Goal: Check status

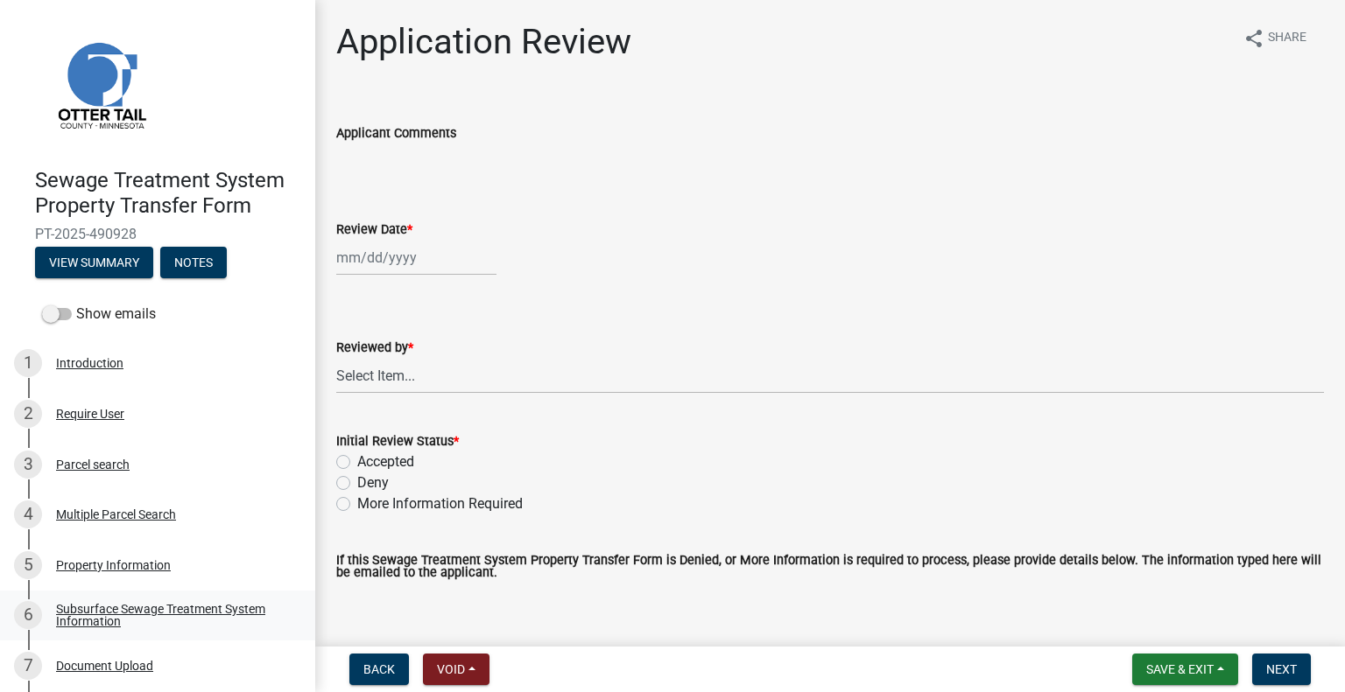
click at [200, 601] on link "6 Subsurface Sewage Treatment System Information" at bounding box center [157, 616] width 315 height 51
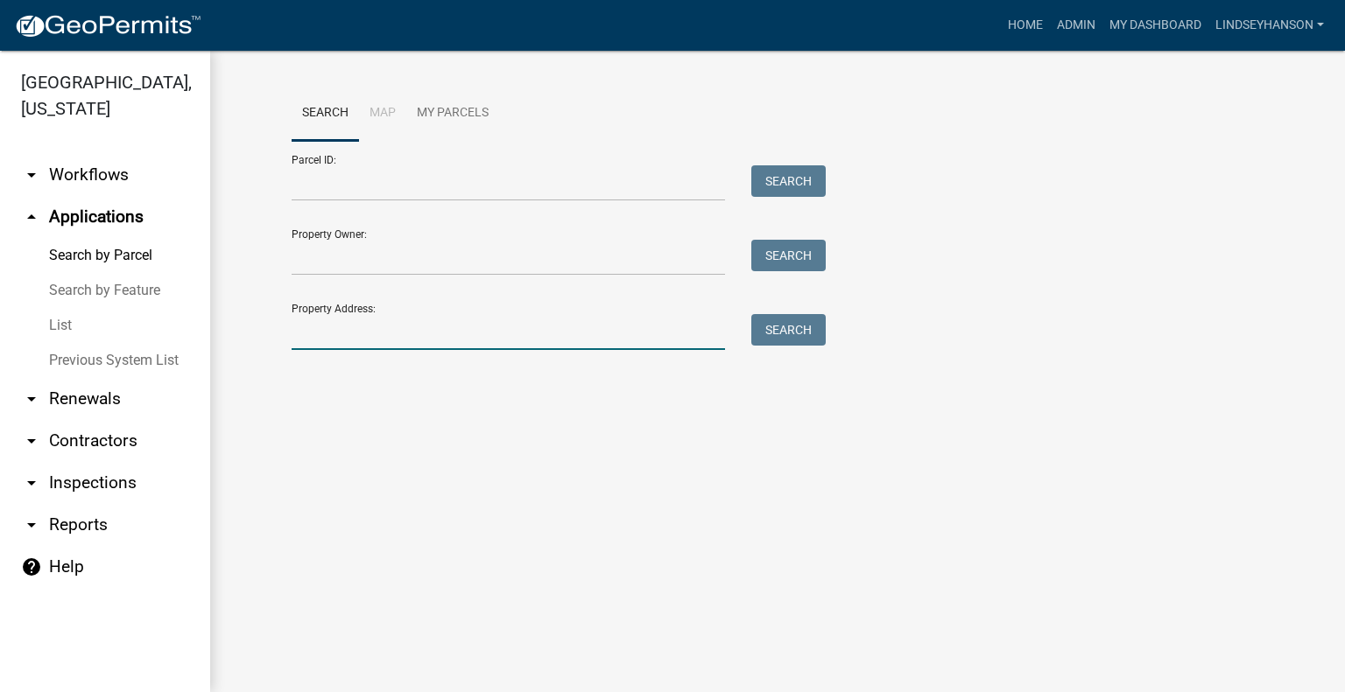
click at [402, 341] on input "Property Address:" at bounding box center [508, 332] width 433 height 36
click at [343, 336] on input "33332" at bounding box center [508, 332] width 433 height 36
type input "33332"
click at [791, 325] on button "Search" at bounding box center [788, 330] width 74 height 32
click at [366, 335] on input "33332" at bounding box center [508, 332] width 433 height 36
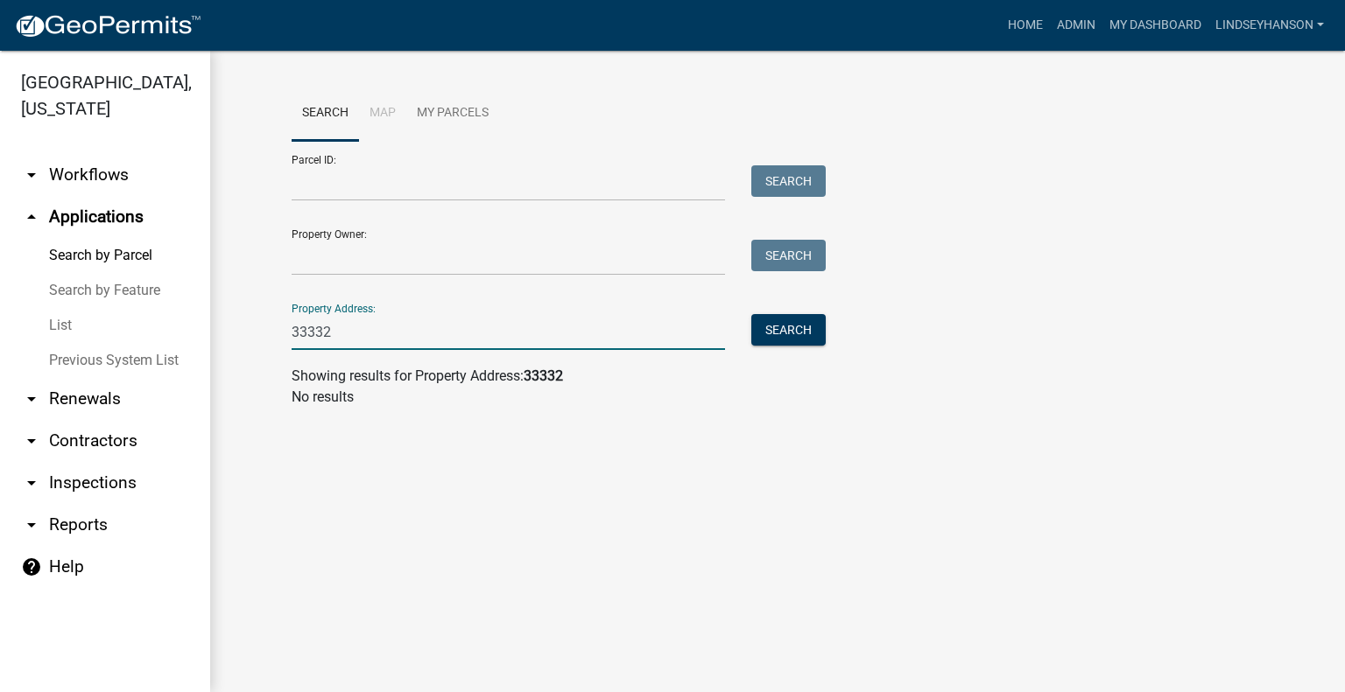
click at [366, 335] on input "33332" at bounding box center [508, 332] width 433 height 36
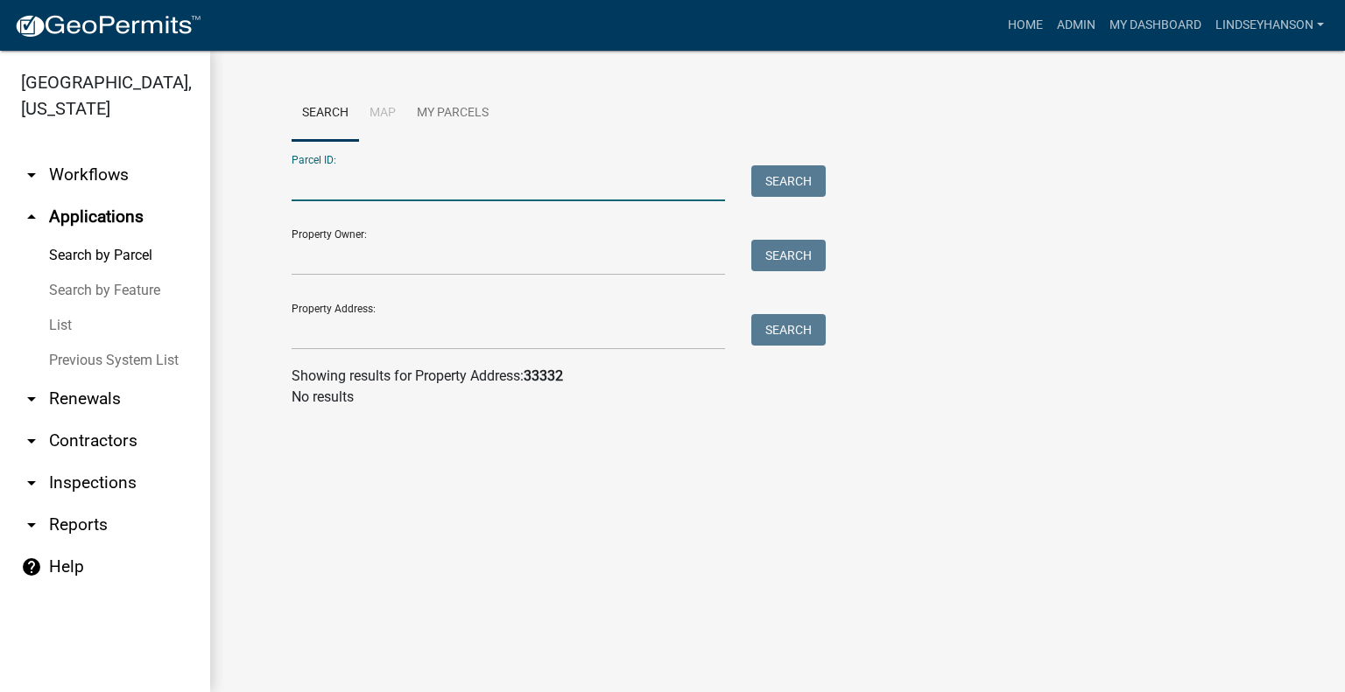
click at [364, 184] on input "Parcel ID:" at bounding box center [508, 183] width 433 height 36
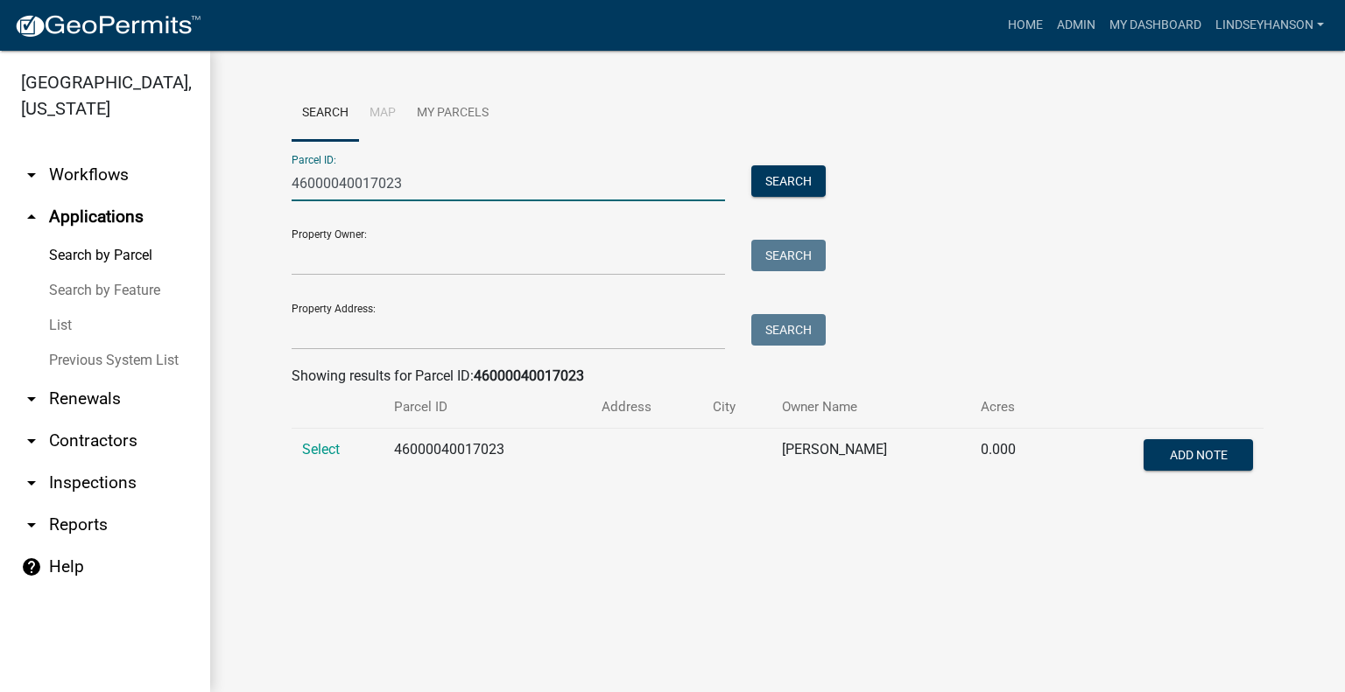
type input "46000040017023"
click at [319, 461] on td "Select" at bounding box center [338, 458] width 92 height 58
click at [318, 451] on span "Select" at bounding box center [321, 449] width 38 height 17
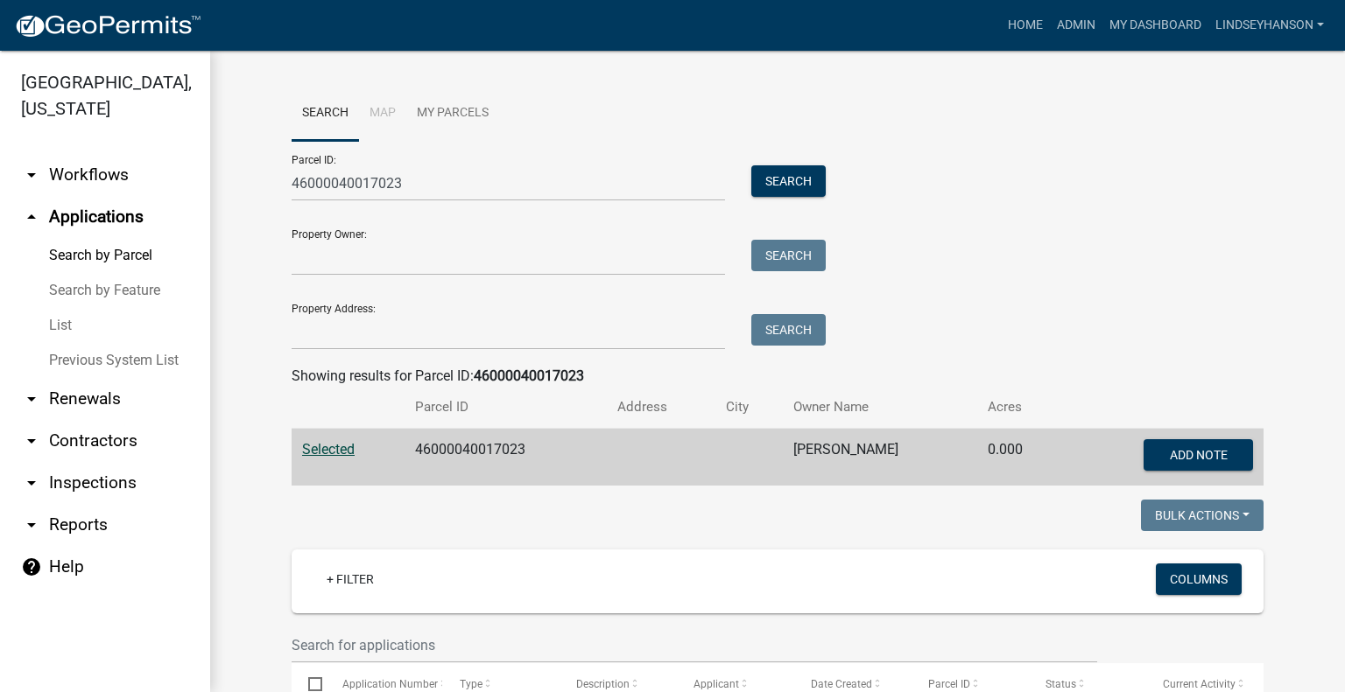
click at [138, 181] on link "arrow_drop_down Workflows" at bounding box center [105, 175] width 210 height 42
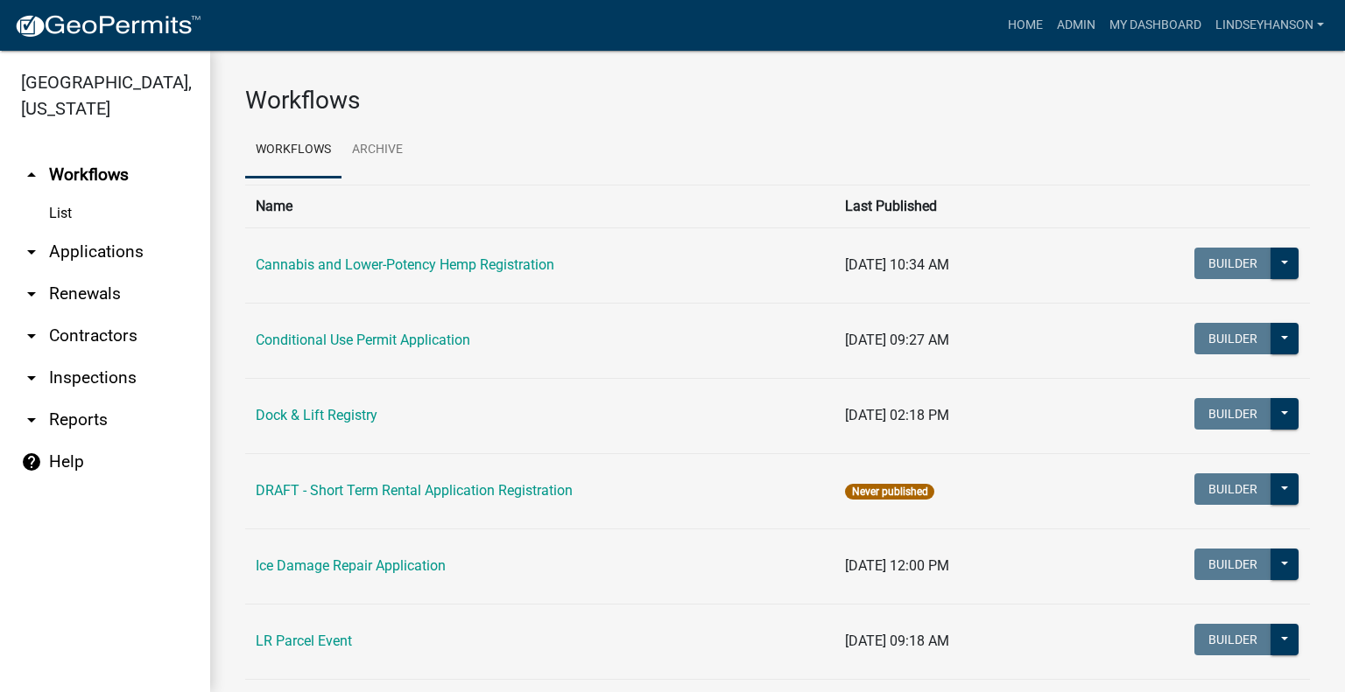
click at [130, 248] on link "arrow_drop_down Applications" at bounding box center [105, 252] width 210 height 42
